Goal: Task Accomplishment & Management: Manage account settings

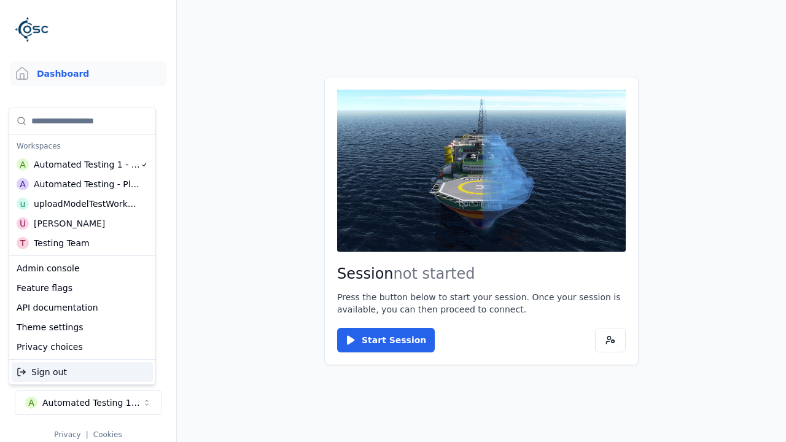
click at [82, 184] on div "Automated Testing - Playwright" at bounding box center [87, 184] width 106 height 12
click at [393, 221] on html "Support Dashboard Assets 3D Models Scenes Datasets Recordings Support Documenta…" at bounding box center [393, 221] width 786 height 442
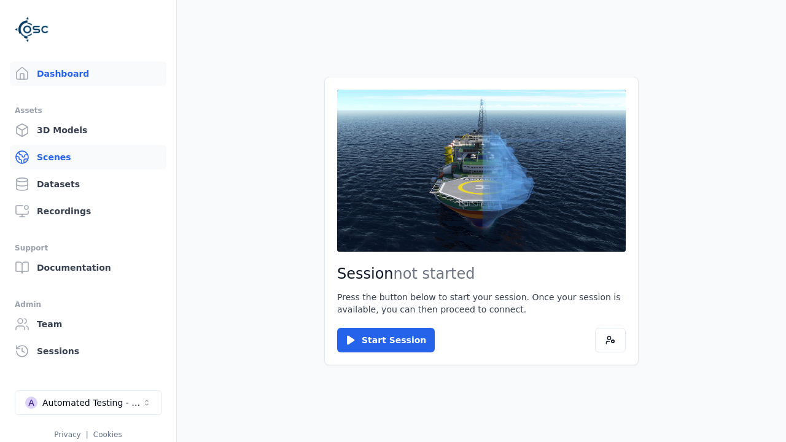
click at [88, 157] on link "Scenes" at bounding box center [88, 157] width 157 height 25
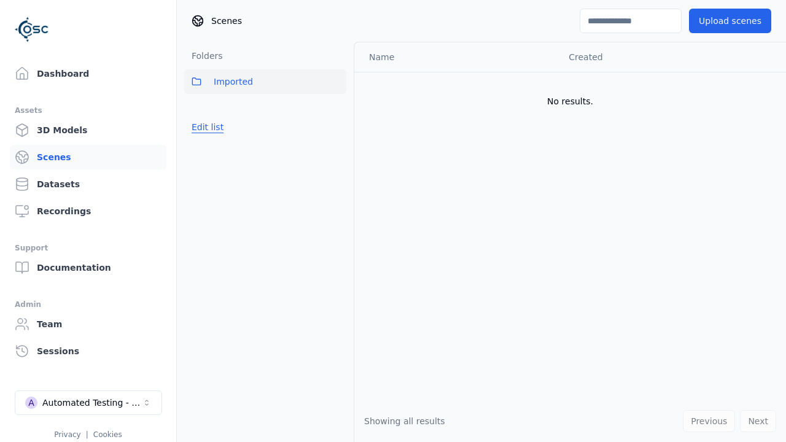
click at [205, 127] on button "Edit list" at bounding box center [207, 127] width 47 height 22
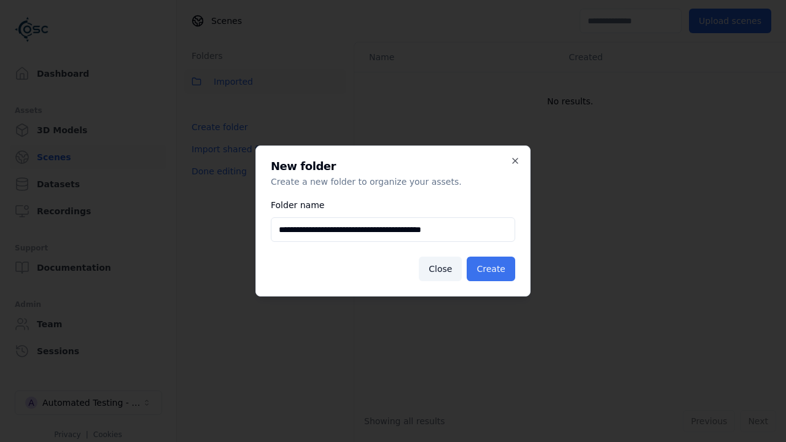
type input "**********"
click at [493, 269] on button "Create" at bounding box center [491, 269] width 49 height 25
click at [216, 182] on button "Done editing" at bounding box center [219, 171] width 70 height 22
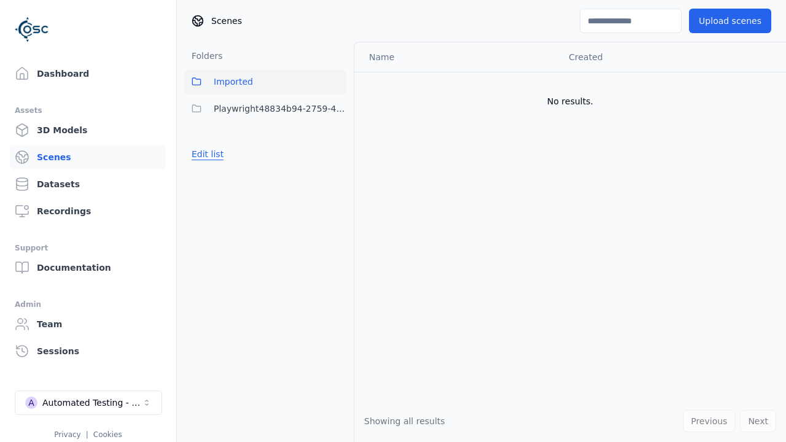
click at [205, 154] on button "Edit list" at bounding box center [207, 154] width 47 height 22
click at [337, 109] on html "Support Dashboard Assets 3D Models Scenes Datasets Recordings Support Documenta…" at bounding box center [393, 221] width 786 height 442
click at [336, 173] on div "Rename" at bounding box center [341, 173] width 82 height 20
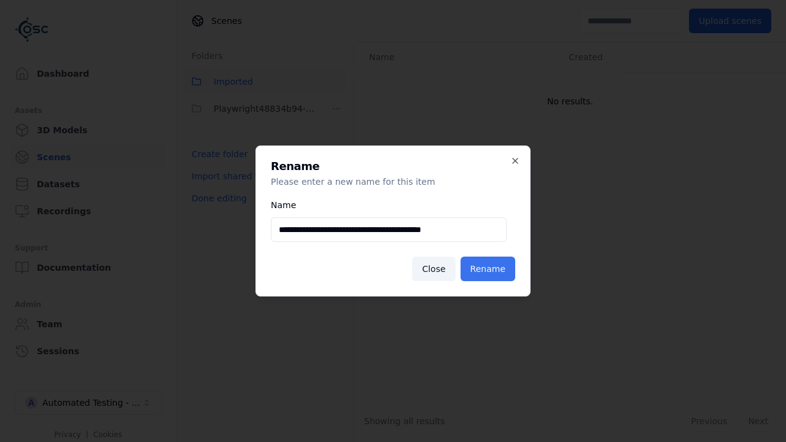
click at [388, 230] on input "**********" at bounding box center [389, 229] width 236 height 25
type input "**********"
click at [490, 269] on button "Rename" at bounding box center [488, 269] width 55 height 25
click at [216, 198] on button "Done editing" at bounding box center [219, 198] width 70 height 22
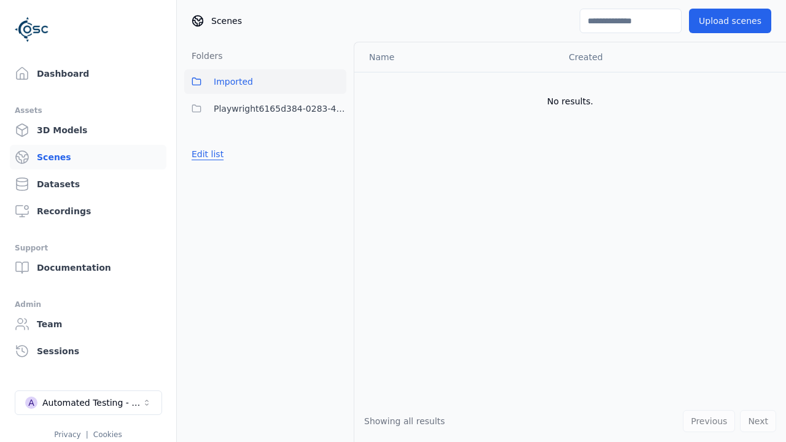
click at [205, 154] on button "Edit list" at bounding box center [207, 154] width 47 height 22
click at [337, 109] on html "Support Dashboard Assets 3D Models Scenes Datasets Recordings Support Documenta…" at bounding box center [393, 221] width 786 height 442
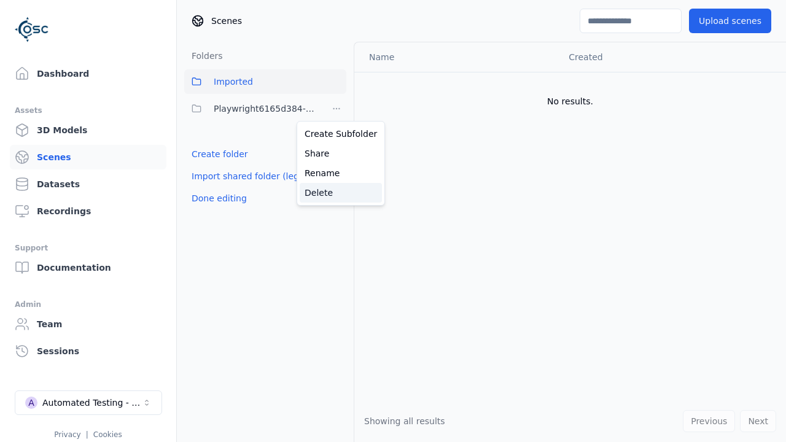
click at [336, 192] on div "Delete" at bounding box center [341, 193] width 82 height 20
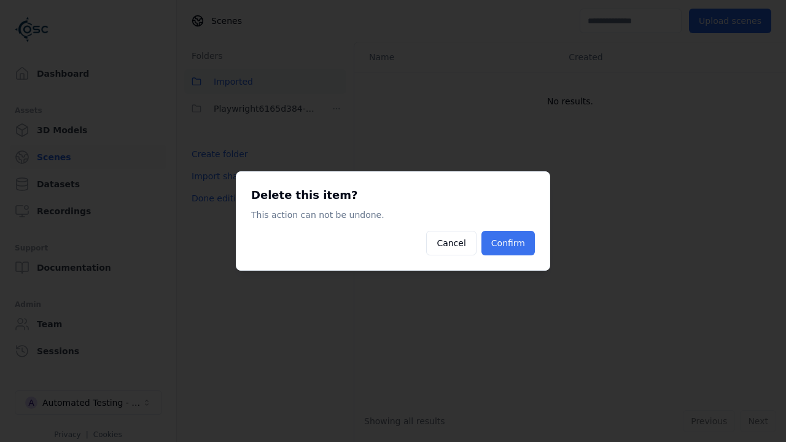
click at [510, 243] on button "Confirm" at bounding box center [508, 243] width 53 height 25
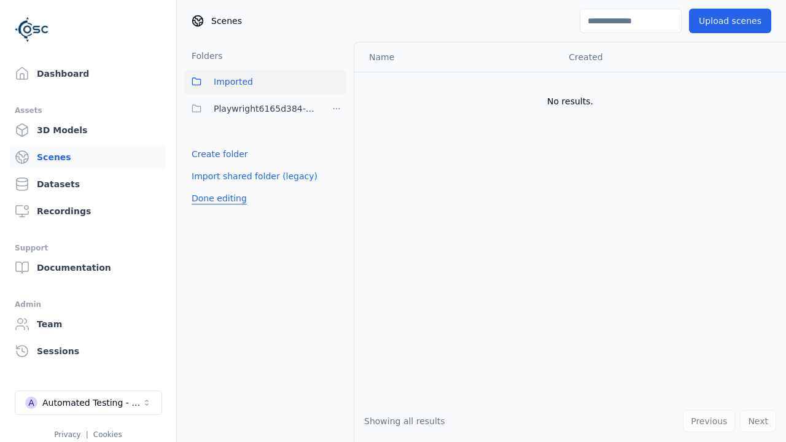
click at [216, 187] on button "Done editing" at bounding box center [219, 198] width 70 height 22
